Goal: Navigation & Orientation: Find specific page/section

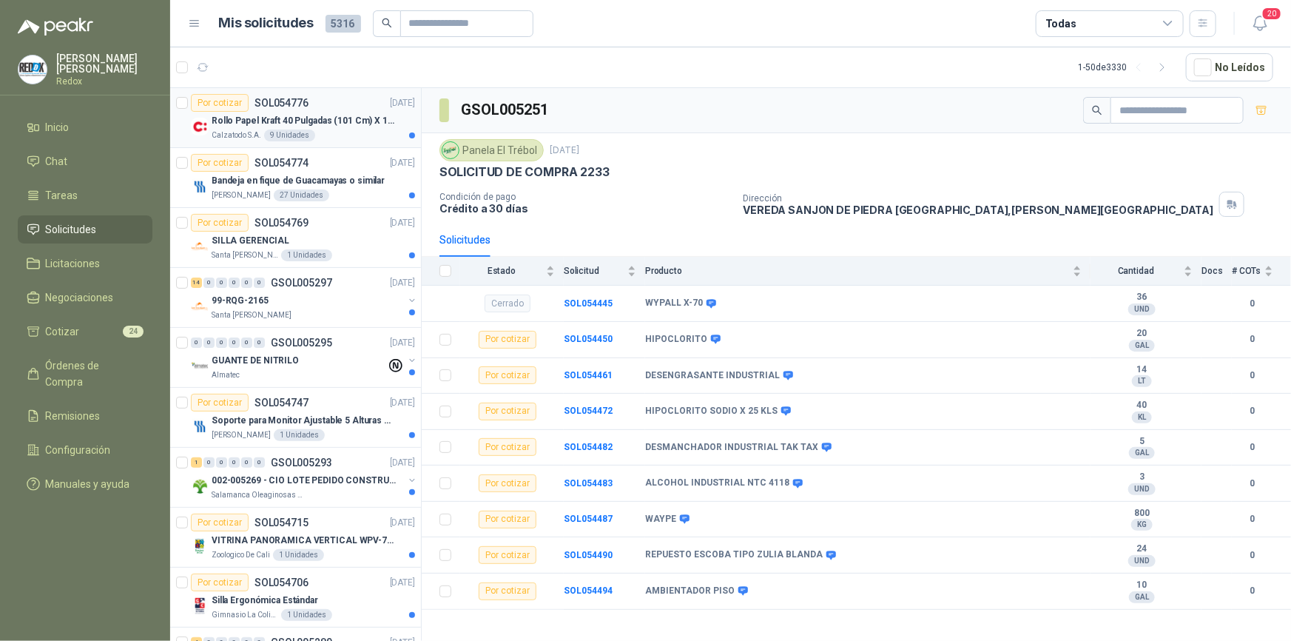
click at [337, 114] on p "Rollo Papel Kraft 40 Pulgadas (101 Cm) X 150 Mts 60 Gr" at bounding box center [304, 121] width 184 height 14
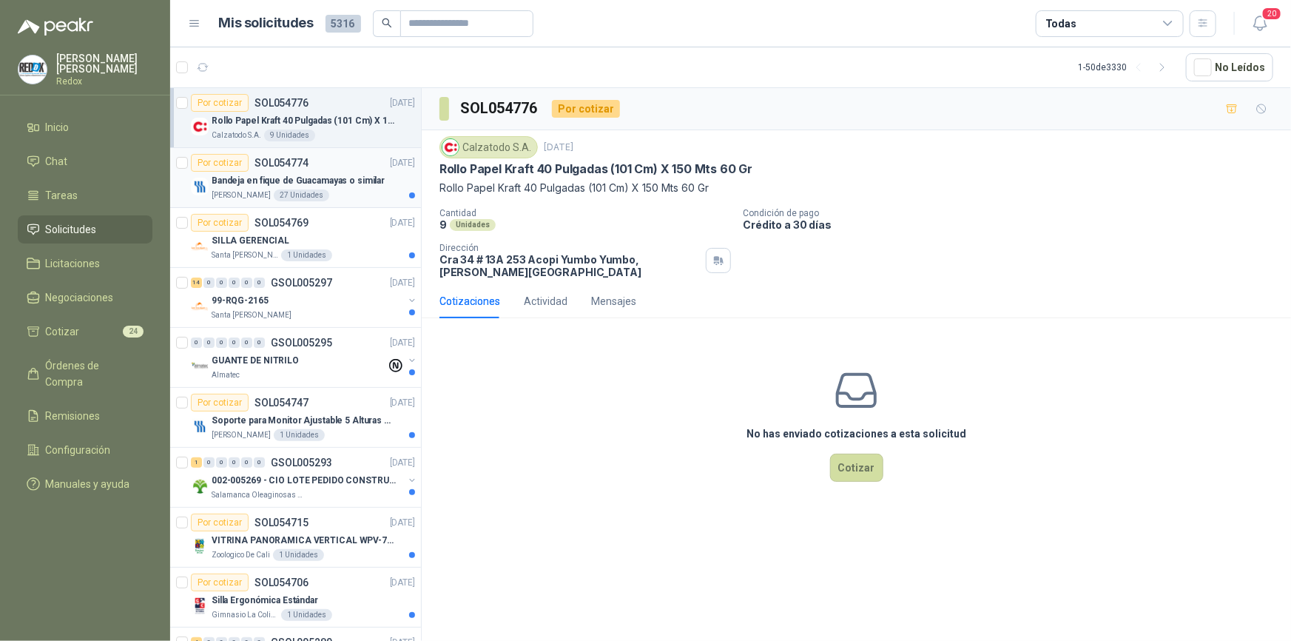
click at [329, 179] on p "Bandeja en fique de Guacamayas o similar" at bounding box center [298, 181] width 173 height 14
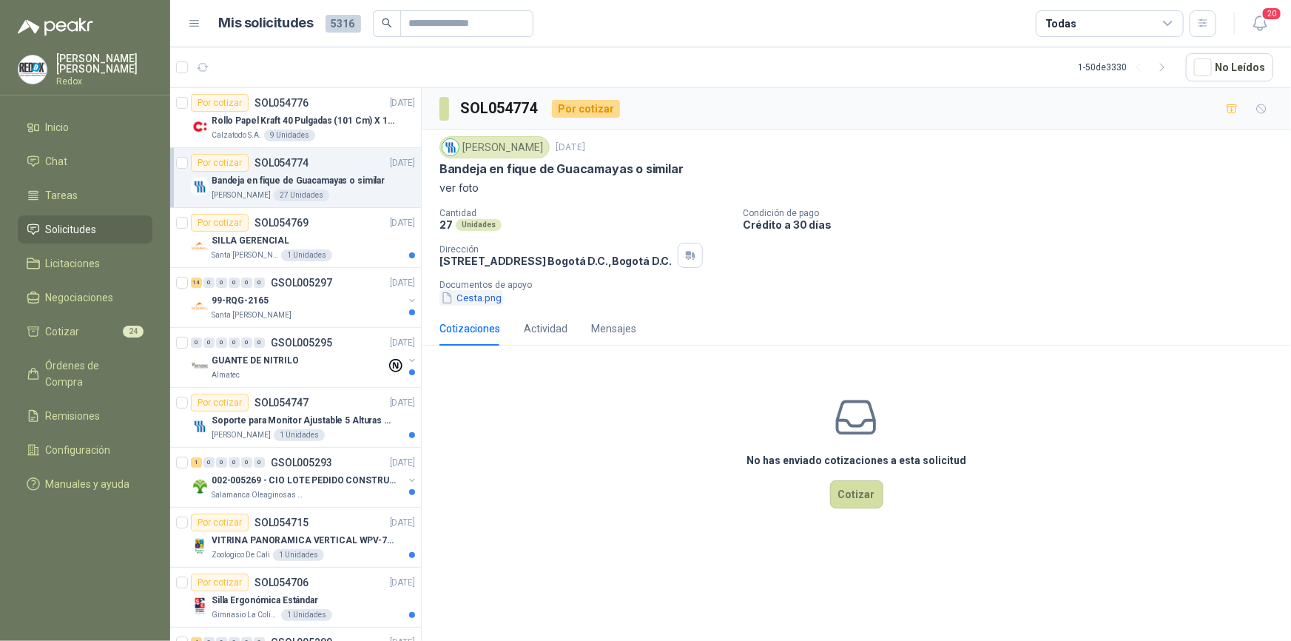
click at [471, 306] on button "Cesta.png" at bounding box center [472, 298] width 64 height 16
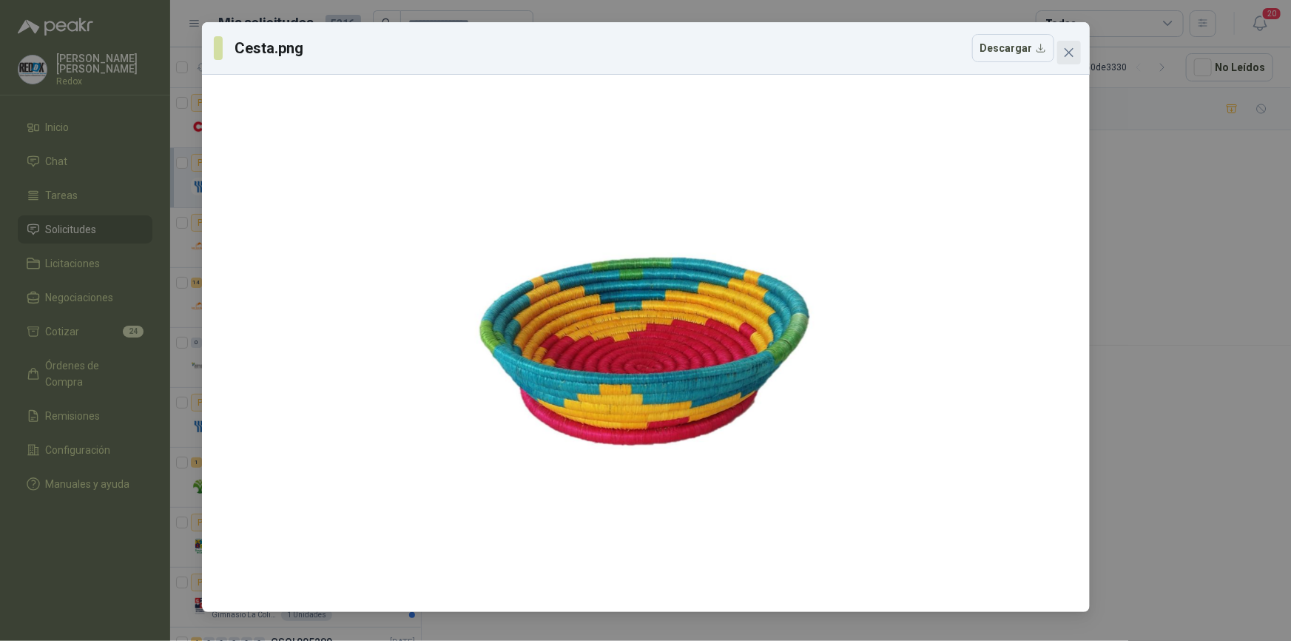
click at [1073, 56] on icon "close" at bounding box center [1068, 52] width 9 height 9
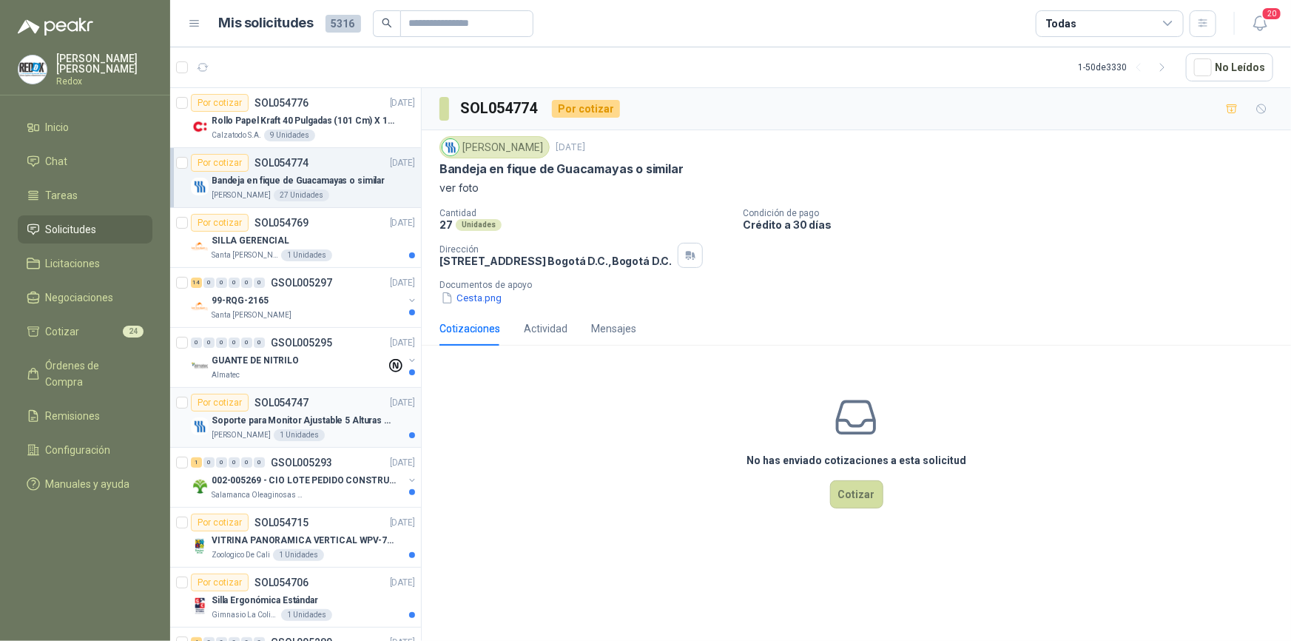
click at [312, 411] on div "Soporte para Monitor Ajustable 5 Alturas Mini" at bounding box center [313, 420] width 203 height 18
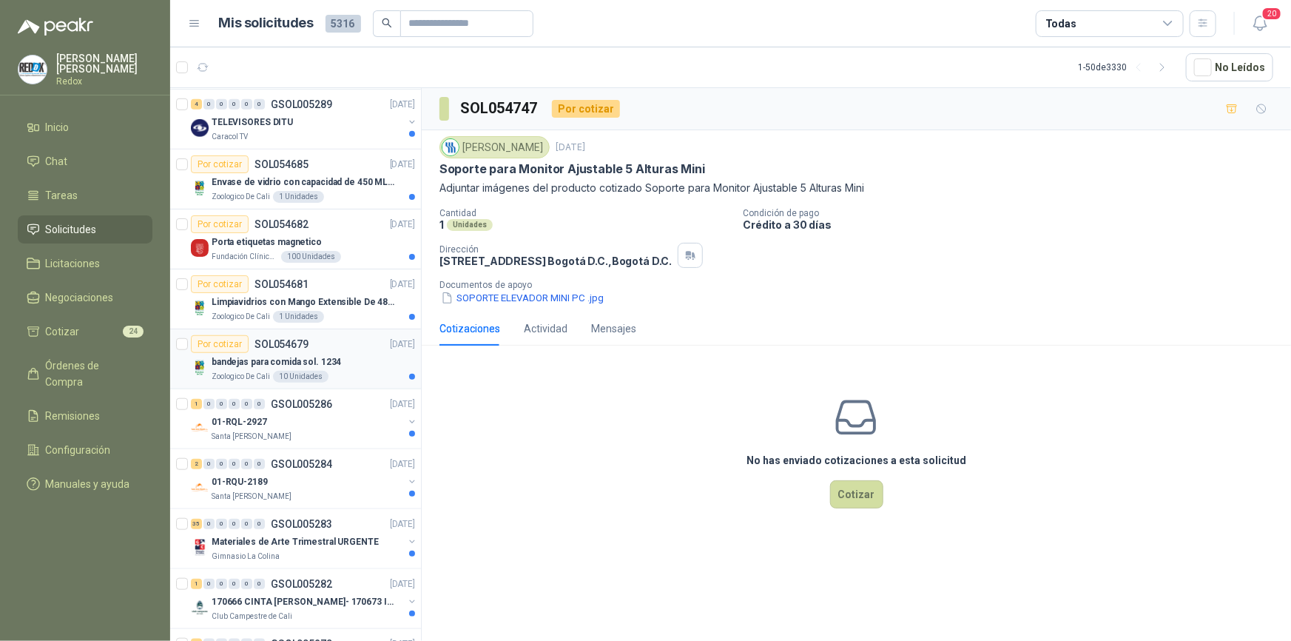
scroll to position [807, 0]
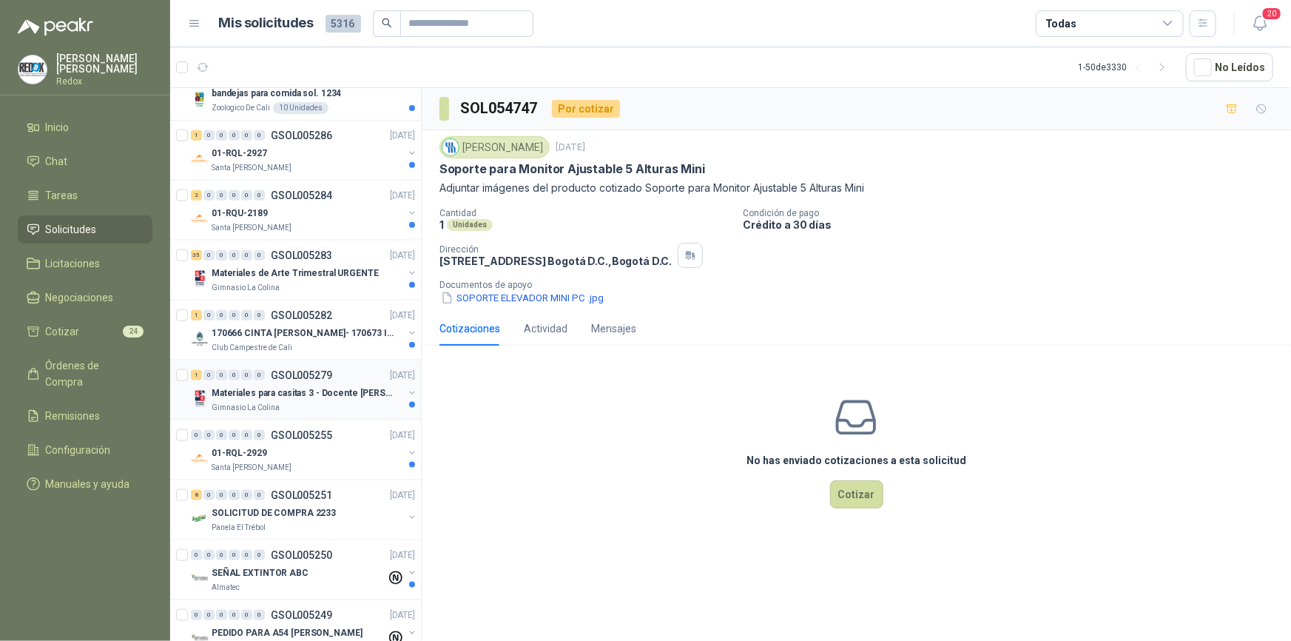
click at [299, 396] on p "Materiales para casitas 3 - Docente [PERSON_NAME]" at bounding box center [304, 393] width 184 height 14
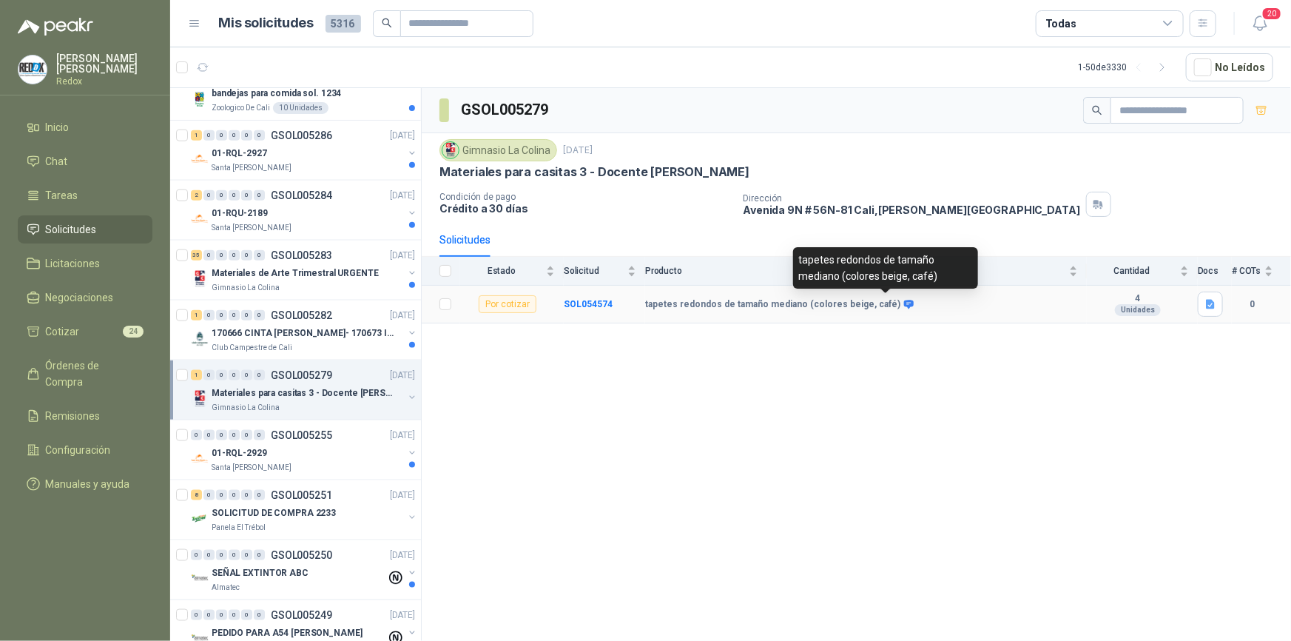
click at [904, 300] on icon at bounding box center [909, 304] width 10 height 9
click at [903, 301] on icon at bounding box center [908, 304] width 11 height 11
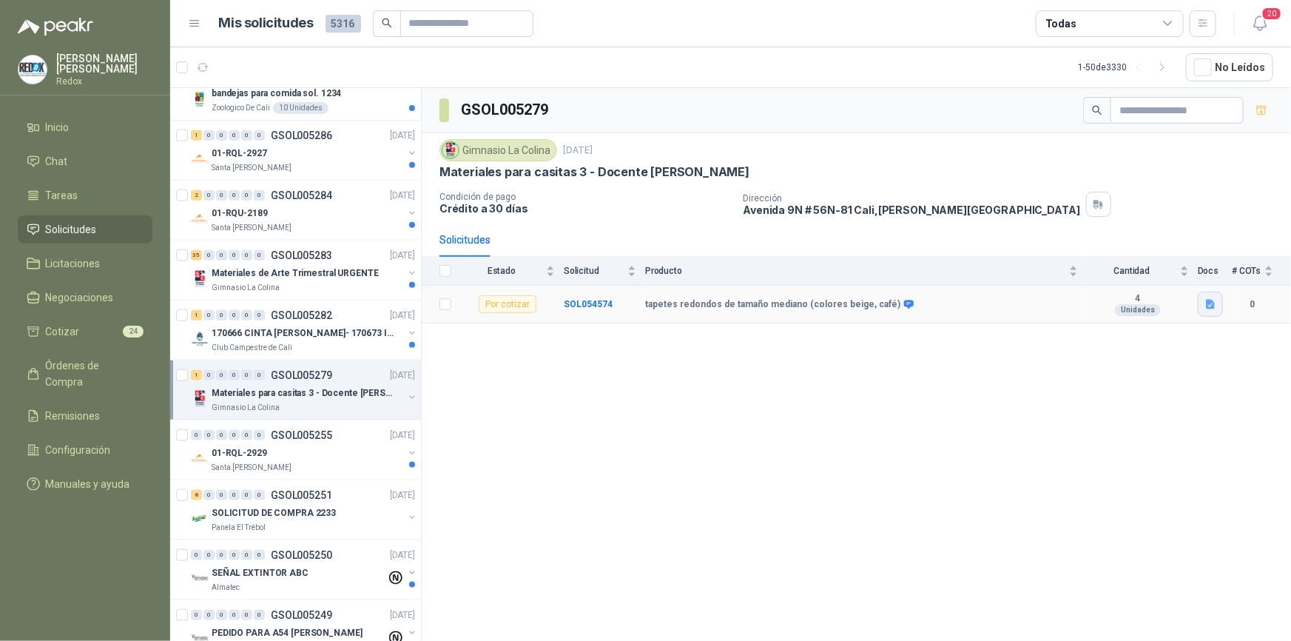
click at [1216, 311] on button "button" at bounding box center [1210, 304] width 25 height 25
click at [1174, 268] on button "imagen (5).png" at bounding box center [1171, 271] width 84 height 16
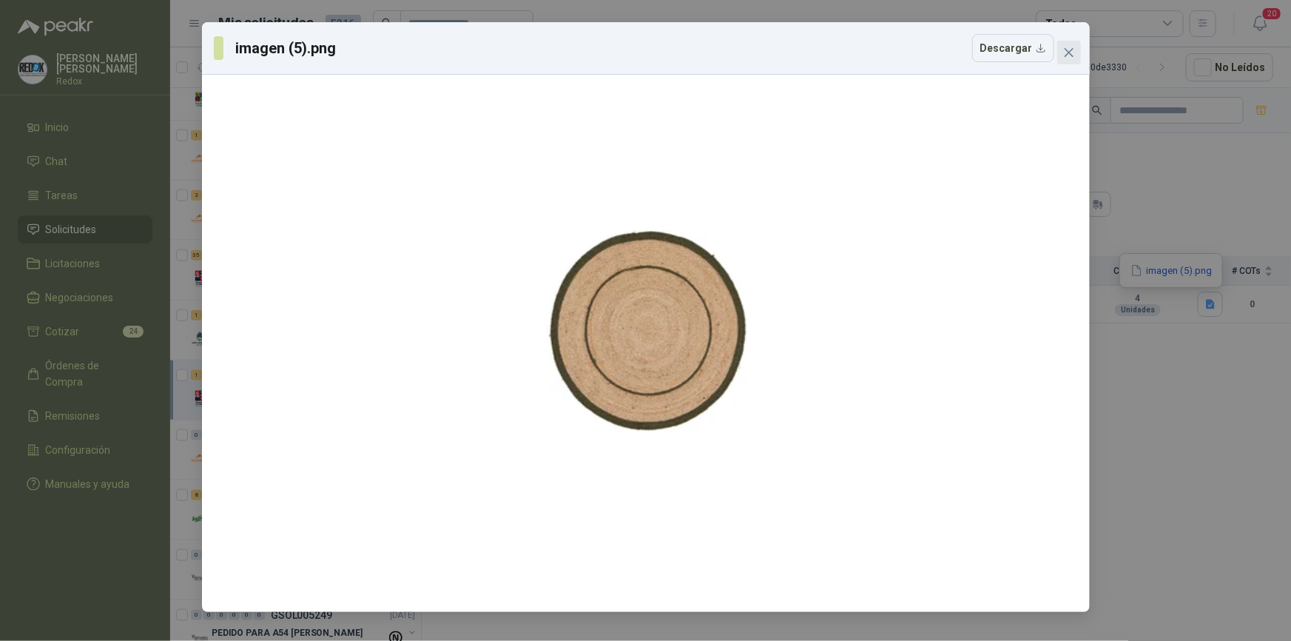
click at [1069, 52] on icon "close" at bounding box center [1068, 52] width 9 height 9
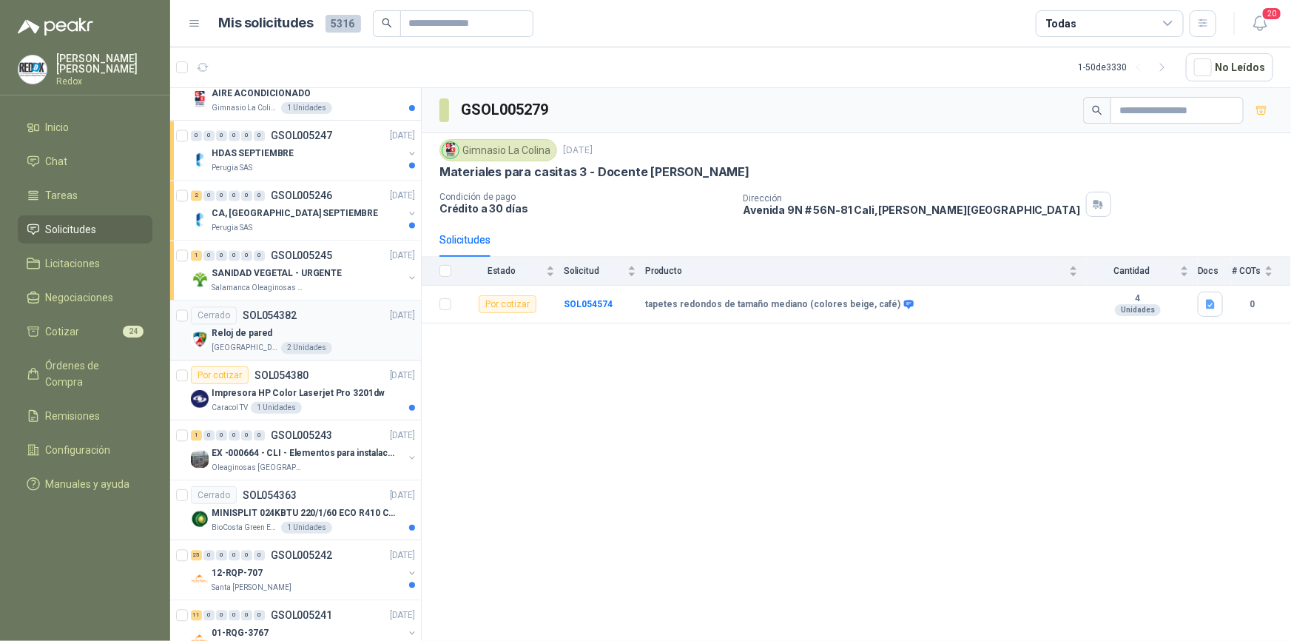
scroll to position [1413, 0]
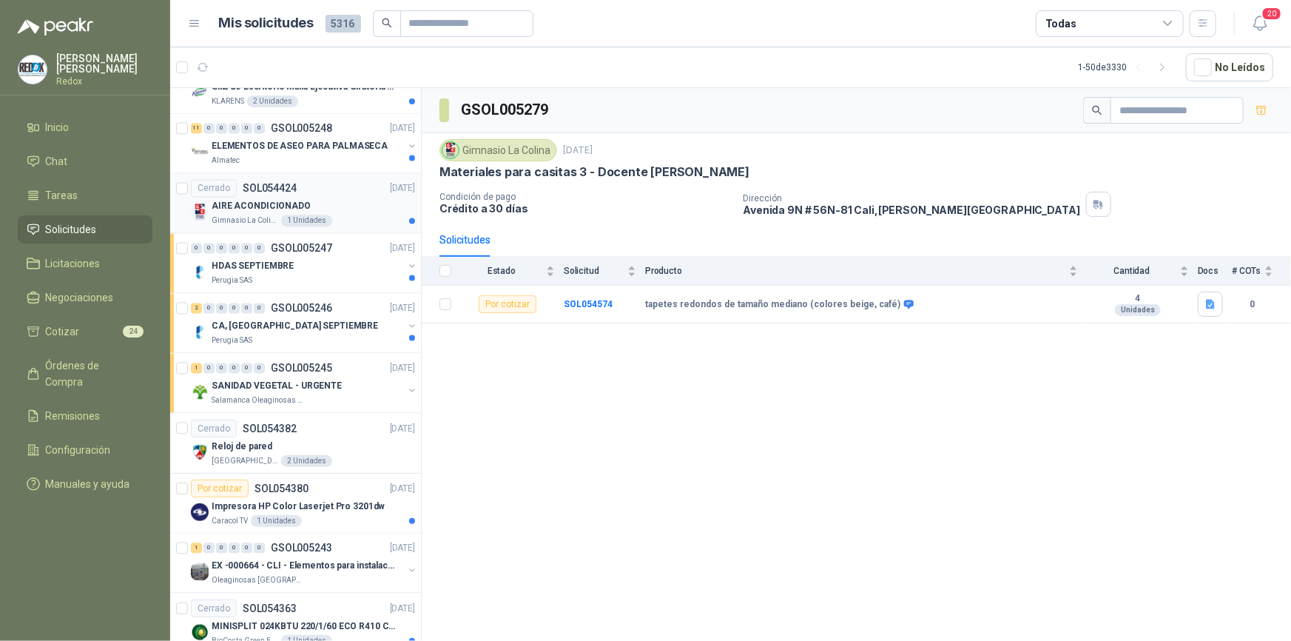
click at [272, 211] on div "AIRE ACONDICIONADO" at bounding box center [313, 207] width 203 height 18
